Goal: Feedback & Contribution: Leave review/rating

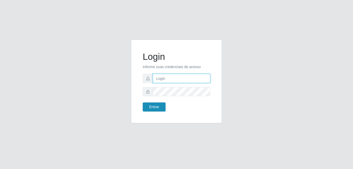
type input "bianor@bemais"
click at [153, 105] on button "Entrar" at bounding box center [154, 106] width 23 height 9
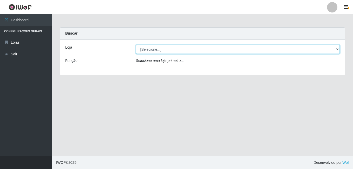
click at [178, 49] on select "[Selecione...] [PERSON_NAME]" at bounding box center [238, 49] width 204 height 9
select select "230"
click at [136, 45] on select "[Selecione...] [PERSON_NAME]" at bounding box center [238, 49] width 204 height 9
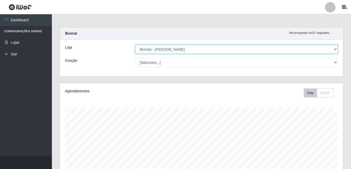
scroll to position [108, 283]
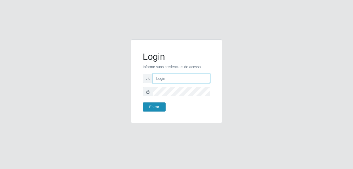
type input "bianor@bemais"
click at [151, 105] on button "Entrar" at bounding box center [154, 106] width 23 height 9
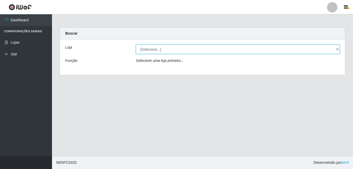
click at [145, 50] on select "[Selecione...] [PERSON_NAME]" at bounding box center [238, 49] width 204 height 9
select select "230"
click at [136, 45] on select "[Selecione...] [PERSON_NAME]" at bounding box center [238, 49] width 204 height 9
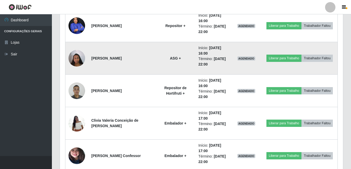
scroll to position [389, 0]
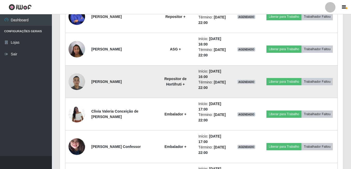
click at [75, 82] on img at bounding box center [77, 81] width 17 height 22
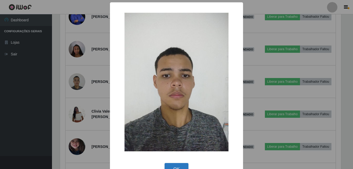
click at [165, 165] on button "OK" at bounding box center [176, 169] width 24 height 12
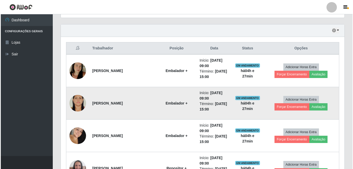
scroll to position [142, 0]
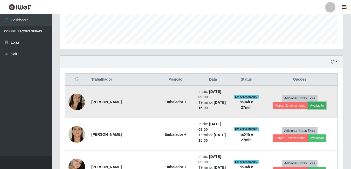
click at [308, 105] on button "Avaliação" at bounding box center [317, 105] width 18 height 7
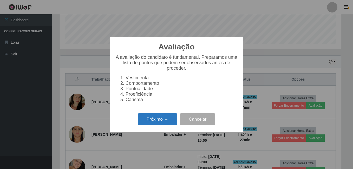
click at [163, 121] on button "Próximo →" at bounding box center [157, 119] width 39 height 12
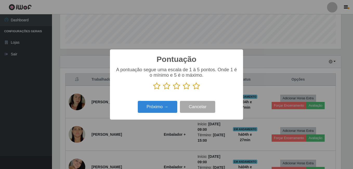
drag, startPoint x: 195, startPoint y: 87, endPoint x: 190, endPoint y: 90, distance: 6.2
click at [195, 87] on icon at bounding box center [195, 86] width 7 height 8
click at [192, 90] on input "radio" at bounding box center [192, 90] width 0 height 0
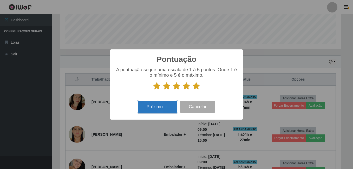
click at [160, 105] on button "Próximo →" at bounding box center [157, 107] width 39 height 12
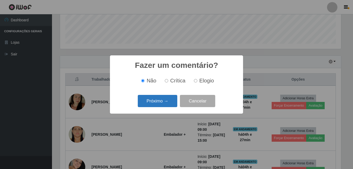
click at [160, 104] on button "Próximo →" at bounding box center [157, 101] width 39 height 12
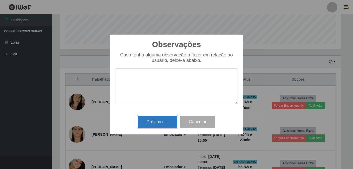
click at [157, 124] on button "Próximo →" at bounding box center [157, 122] width 39 height 12
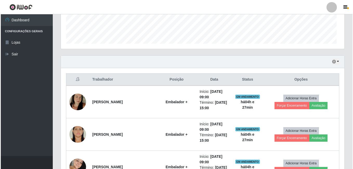
scroll to position [108, 283]
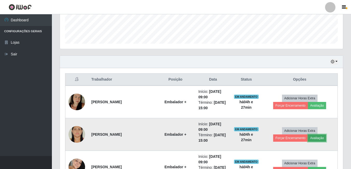
click at [308, 136] on button "Avaliação" at bounding box center [317, 137] width 18 height 7
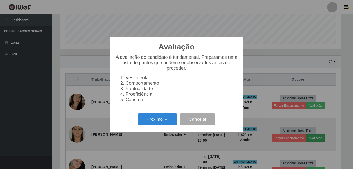
scroll to position [108, 281]
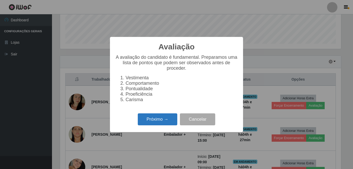
click at [174, 125] on button "Próximo →" at bounding box center [157, 119] width 39 height 12
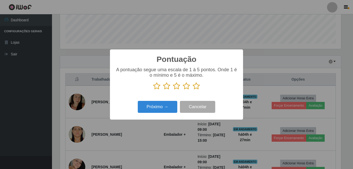
click at [199, 87] on icon at bounding box center [195, 86] width 7 height 8
click at [192, 90] on input "radio" at bounding box center [192, 90] width 0 height 0
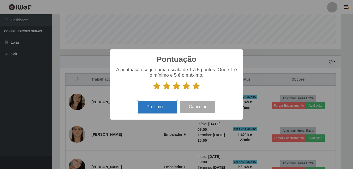
click at [159, 109] on button "Próximo →" at bounding box center [157, 107] width 39 height 12
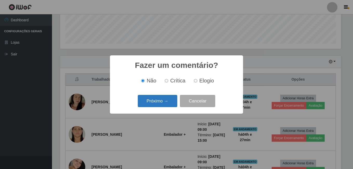
click at [162, 103] on button "Próximo →" at bounding box center [157, 101] width 39 height 12
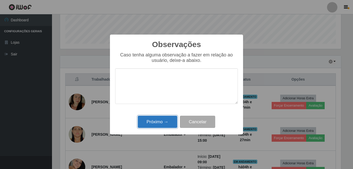
click at [164, 123] on button "Próximo →" at bounding box center [157, 122] width 39 height 12
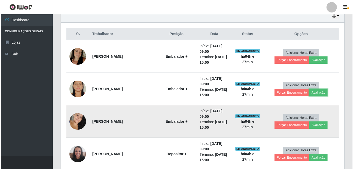
scroll to position [194, 0]
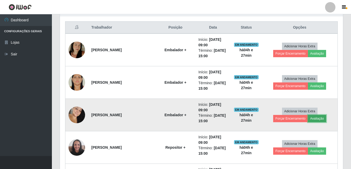
click at [308, 118] on button "Avaliação" at bounding box center [317, 118] width 18 height 7
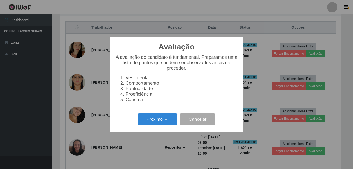
scroll to position [108, 281]
click at [149, 118] on button "Próximo →" at bounding box center [157, 119] width 39 height 12
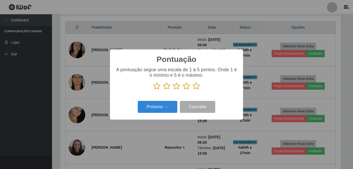
click at [194, 86] on icon at bounding box center [195, 86] width 7 height 8
click at [192, 90] on input "radio" at bounding box center [192, 90] width 0 height 0
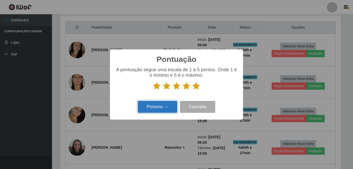
click at [149, 112] on button "Próximo →" at bounding box center [157, 107] width 39 height 12
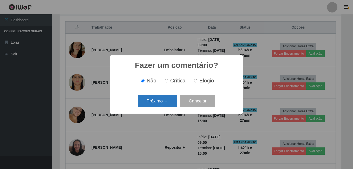
click at [159, 104] on button "Próximo →" at bounding box center [157, 101] width 39 height 12
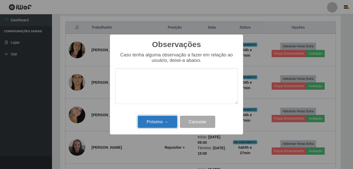
click at [156, 123] on button "Próximo →" at bounding box center [157, 122] width 39 height 12
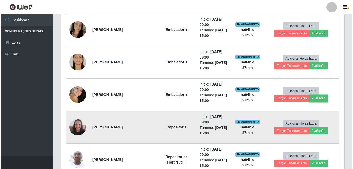
scroll to position [0, 0]
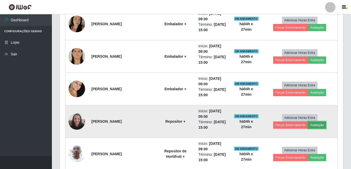
click at [308, 126] on button "Avaliação" at bounding box center [317, 124] width 18 height 7
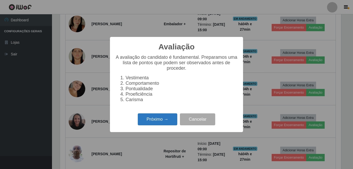
click at [152, 121] on button "Próximo →" at bounding box center [157, 119] width 39 height 12
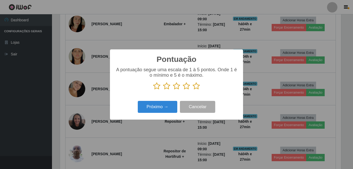
click at [195, 89] on icon at bounding box center [195, 86] width 7 height 8
click at [192, 90] on input "radio" at bounding box center [192, 90] width 0 height 0
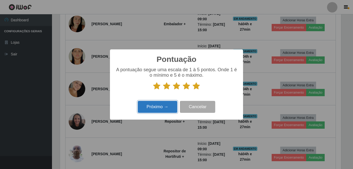
click at [160, 109] on button "Próximo →" at bounding box center [157, 107] width 39 height 12
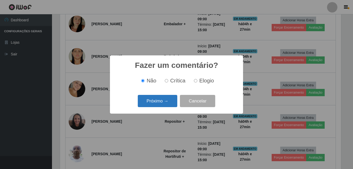
click at [165, 105] on button "Próximo →" at bounding box center [157, 101] width 39 height 12
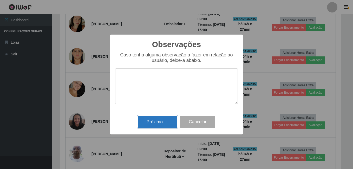
click at [159, 121] on button "Próximo →" at bounding box center [157, 122] width 39 height 12
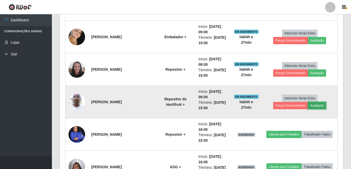
click at [308, 106] on button "Avaliação" at bounding box center [317, 105] width 18 height 7
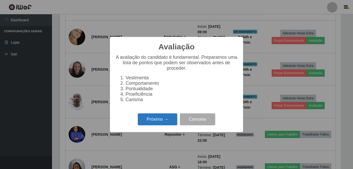
click at [158, 121] on button "Próximo →" at bounding box center [157, 119] width 39 height 12
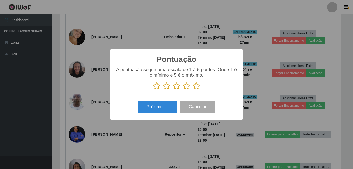
click at [194, 85] on icon at bounding box center [195, 86] width 7 height 8
click at [192, 90] on input "radio" at bounding box center [192, 90] width 0 height 0
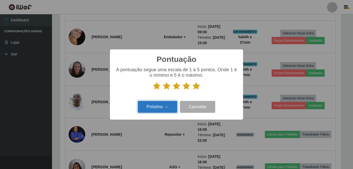
click at [157, 107] on button "Próximo →" at bounding box center [157, 107] width 39 height 12
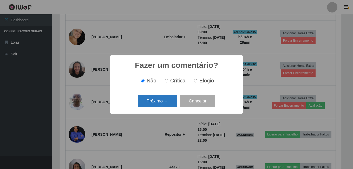
click at [159, 106] on button "Próximo →" at bounding box center [157, 101] width 39 height 12
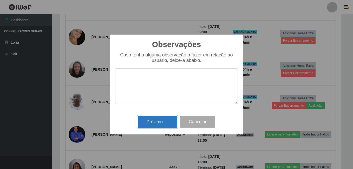
click at [157, 121] on button "Próximo →" at bounding box center [157, 122] width 39 height 12
